Goal: Task Accomplishment & Management: Use online tool/utility

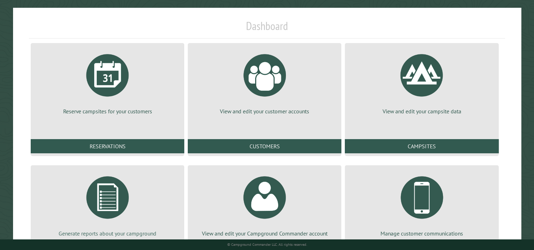
scroll to position [103, 0]
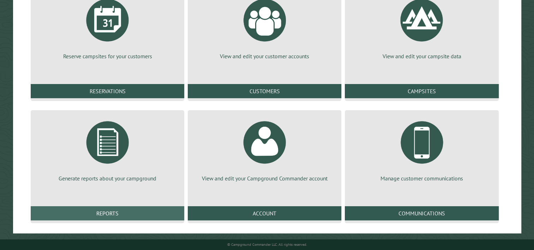
click at [86, 211] on link "Reports" at bounding box center [107, 213] width 153 height 14
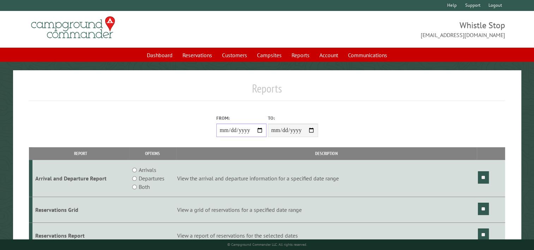
click at [262, 131] on input "From:" at bounding box center [241, 129] width 50 height 13
type input "**********"
click at [487, 178] on input "**" at bounding box center [483, 177] width 11 height 12
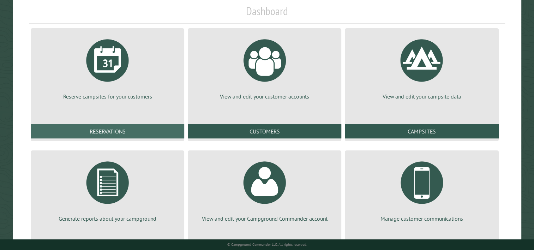
scroll to position [103, 0]
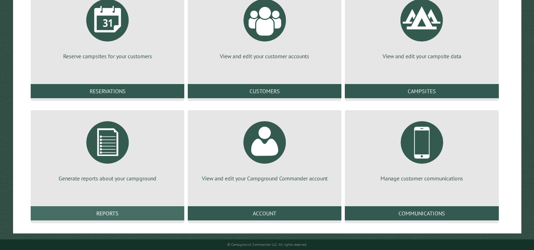
click at [90, 212] on link "Reports" at bounding box center [107, 213] width 153 height 14
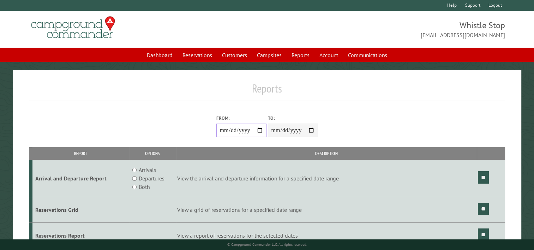
click at [260, 132] on input "From:" at bounding box center [241, 129] width 50 height 13
type input "**********"
click at [484, 180] on input "**" at bounding box center [483, 177] width 11 height 12
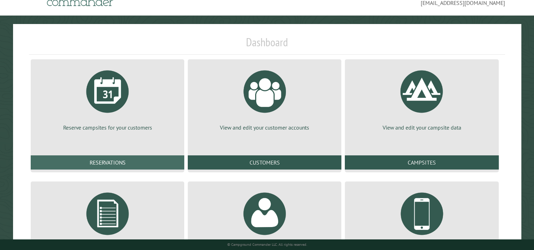
scroll to position [103, 0]
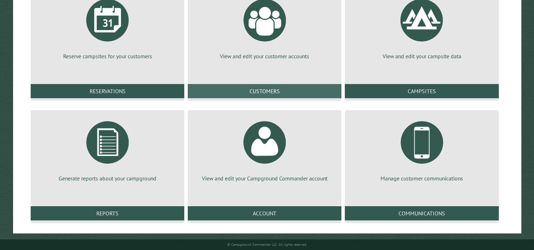
click at [258, 91] on link "Customers" at bounding box center [264, 91] width 153 height 14
click at [255, 92] on link "Customers" at bounding box center [264, 91] width 153 height 14
click at [259, 88] on link "Customers" at bounding box center [264, 91] width 153 height 14
click at [257, 90] on link "Customers" at bounding box center [264, 91] width 153 height 14
click at [245, 90] on link "Customers" at bounding box center [264, 91] width 153 height 14
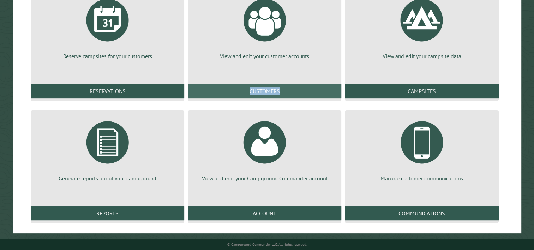
click at [245, 90] on link "Customers" at bounding box center [264, 91] width 153 height 14
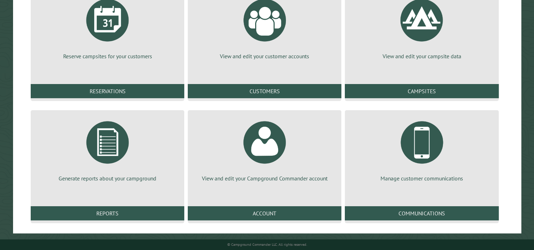
click at [326, 69] on div "View and edit your customer accounts Customers" at bounding box center [264, 44] width 157 height 116
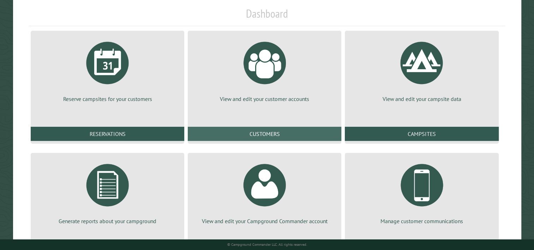
scroll to position [71, 0]
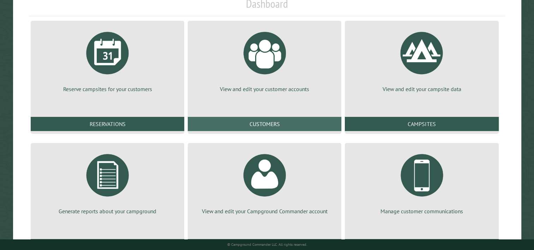
click at [288, 121] on link "Customers" at bounding box center [264, 124] width 153 height 14
click at [272, 120] on link "Customers" at bounding box center [264, 124] width 153 height 14
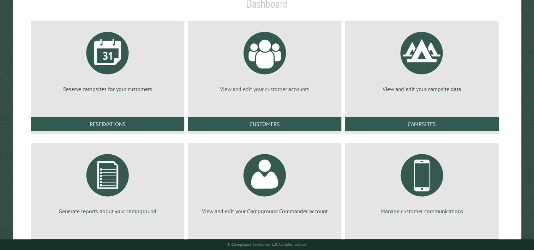
click at [264, 62] on div at bounding box center [264, 52] width 53 height 53
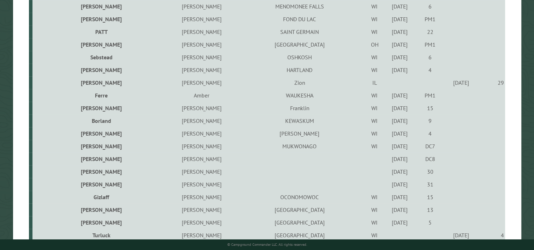
scroll to position [344, 0]
